Goal: Navigation & Orientation: Find specific page/section

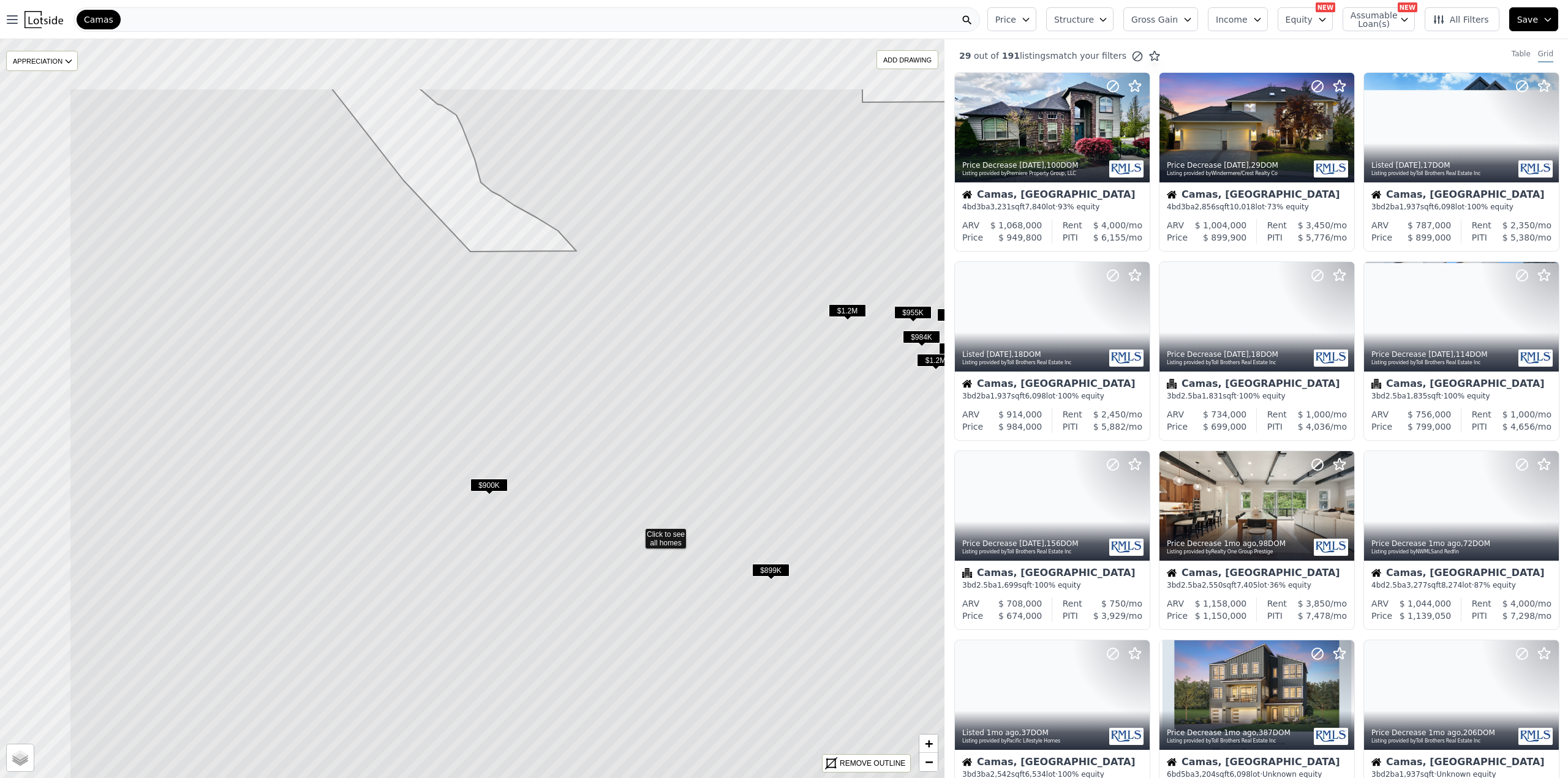
drag, startPoint x: 320, startPoint y: 280, endPoint x: 514, endPoint y: 431, distance: 245.8
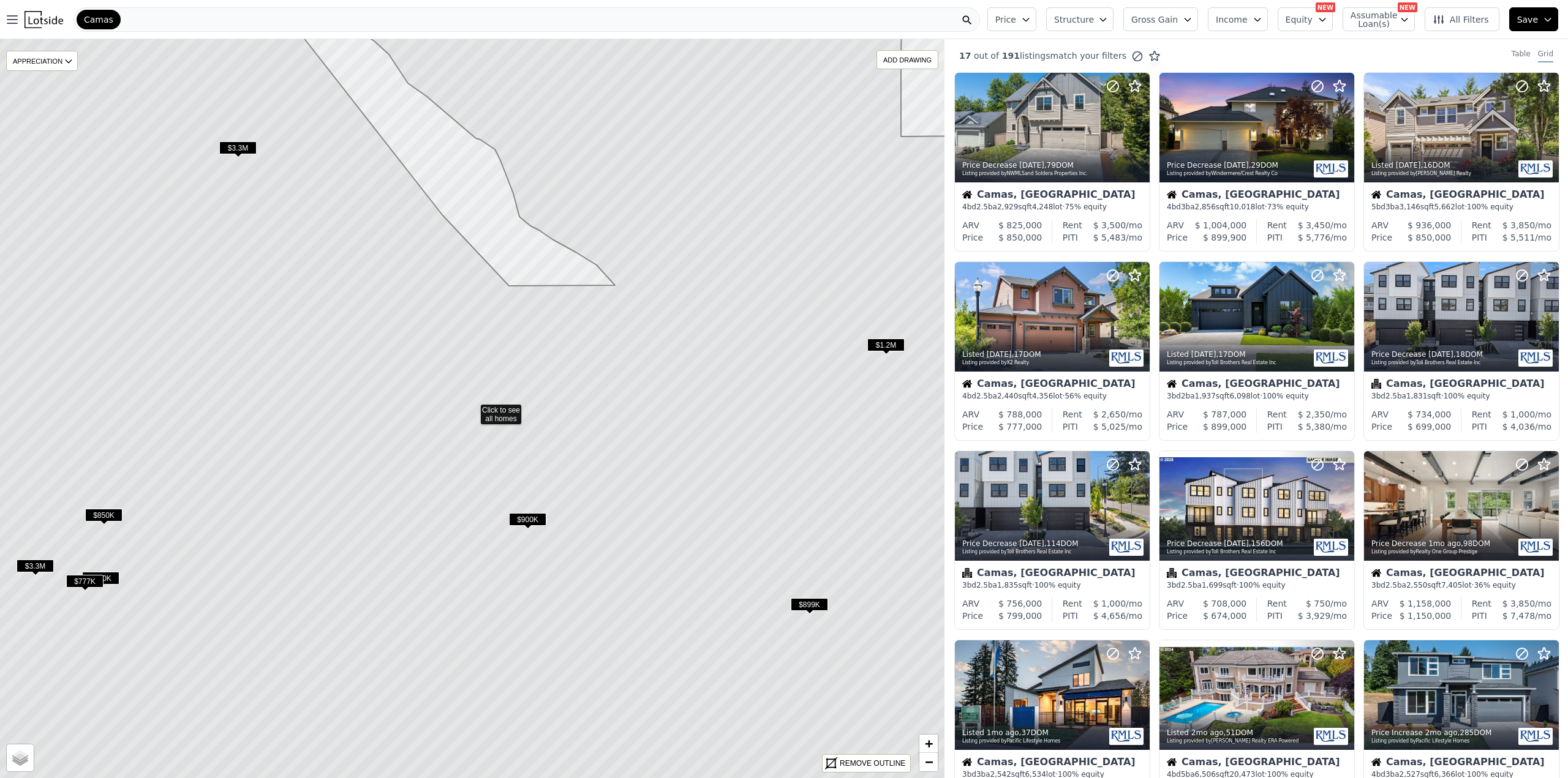
click at [475, 402] on icon at bounding box center [472, 409] width 1136 height 889
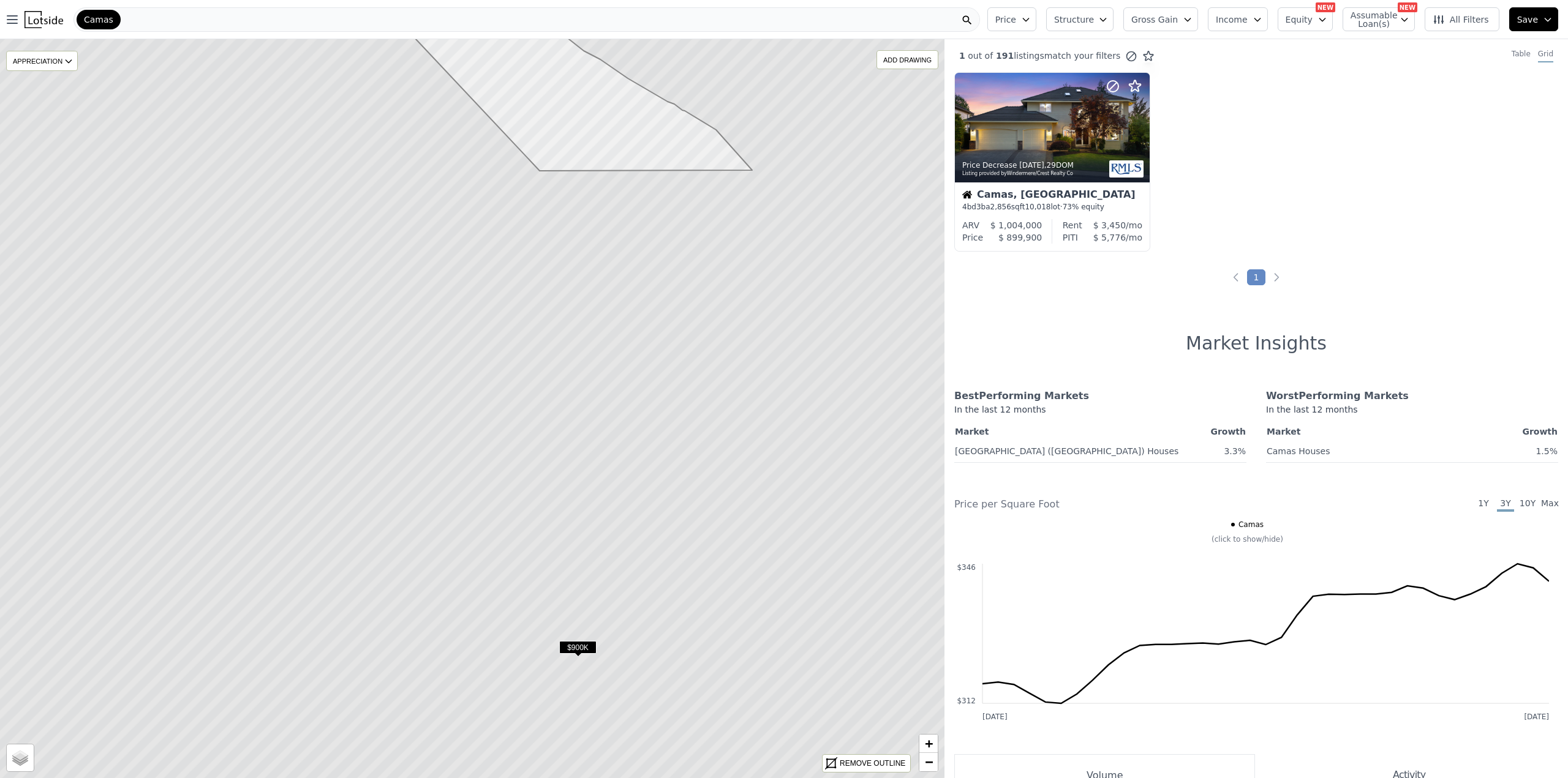
click at [495, 387] on icon at bounding box center [472, 409] width 1136 height 889
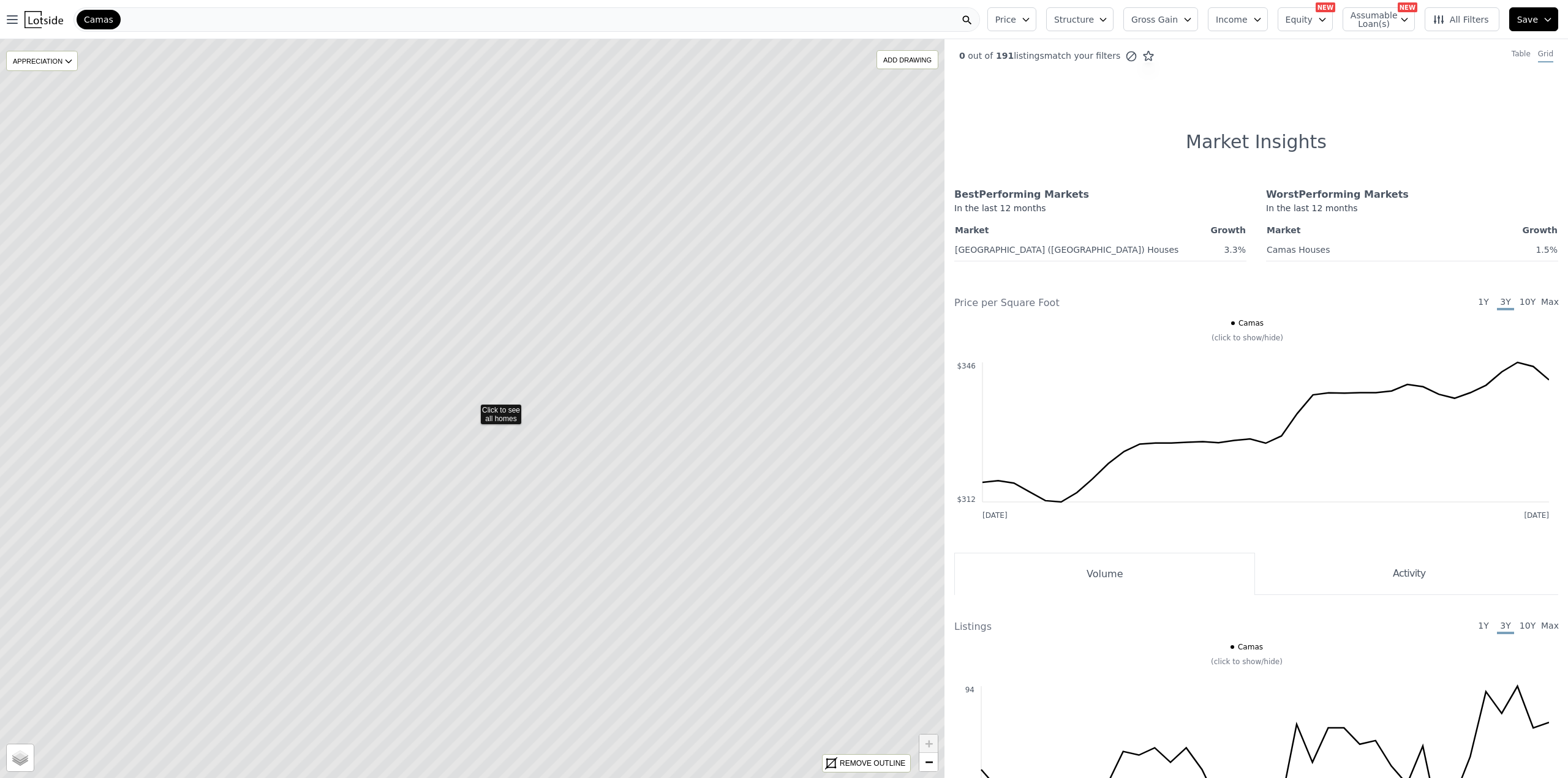
click at [521, 410] on icon at bounding box center [472, 409] width 1136 height 889
